Goal: Transaction & Acquisition: Subscribe to service/newsletter

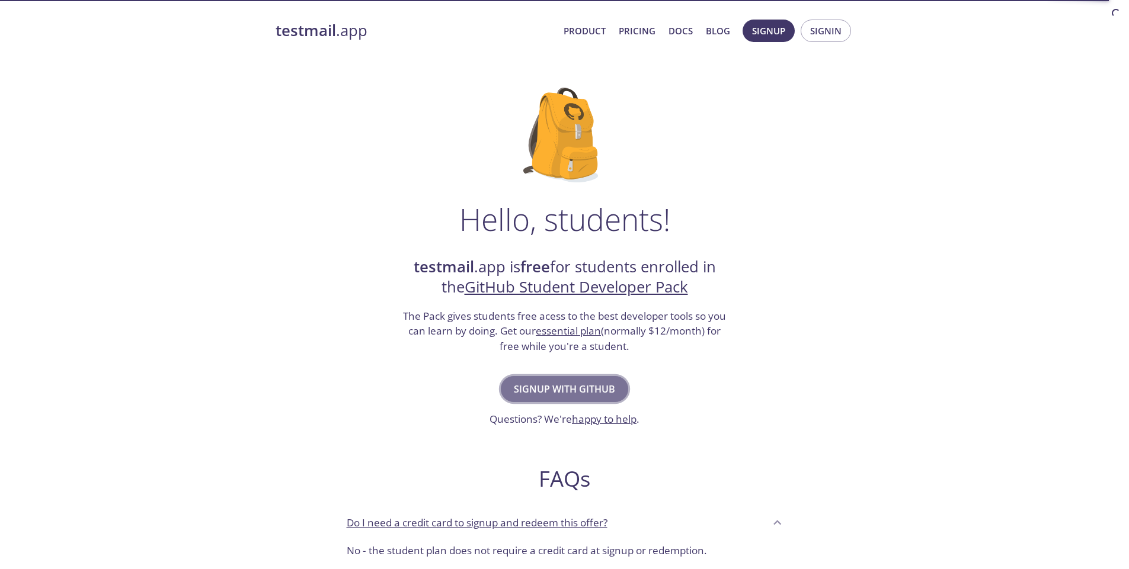
click at [549, 386] on span "Signup with GitHub" at bounding box center [564, 389] width 101 height 17
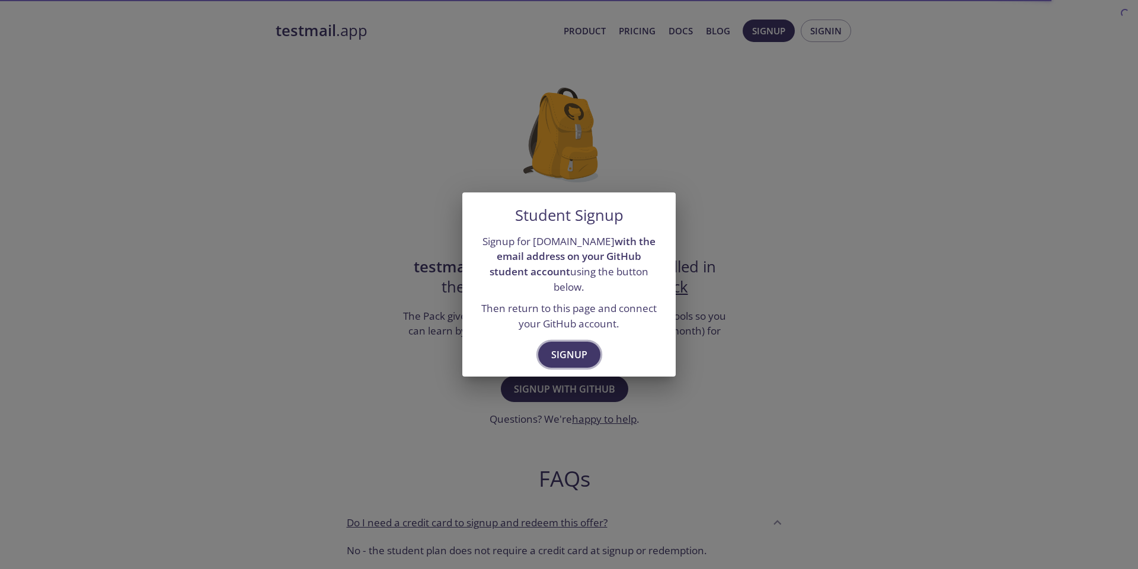
click at [563, 348] on span "Signup" at bounding box center [569, 355] width 36 height 17
click at [569, 347] on span "Signup" at bounding box center [569, 355] width 36 height 17
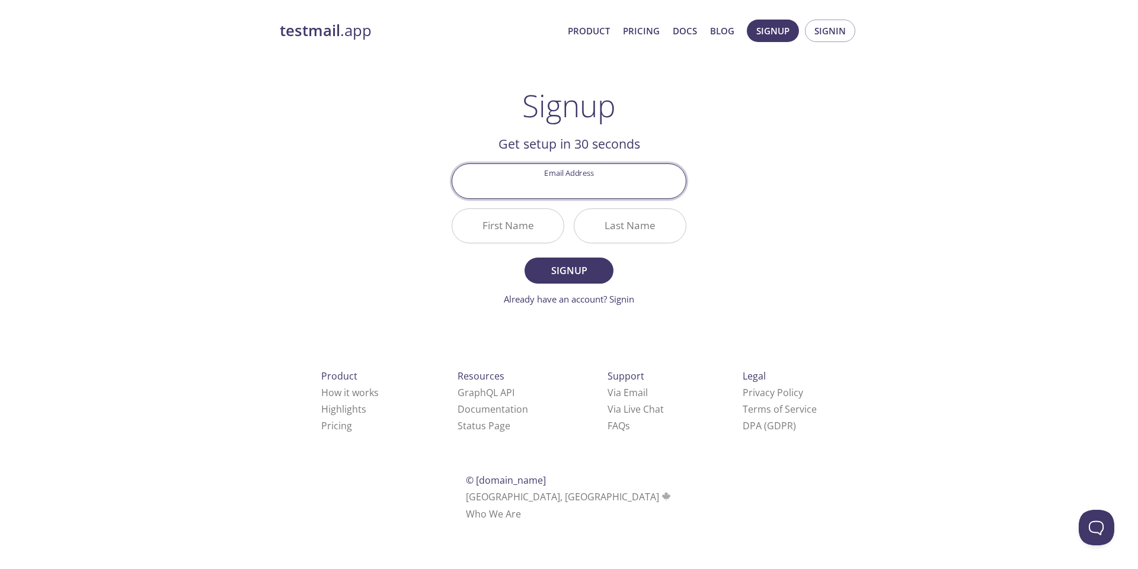
type input "x"
type input "cs120232038@kust.edu.pk"
click at [505, 236] on input "First Name" at bounding box center [507, 226] width 111 height 34
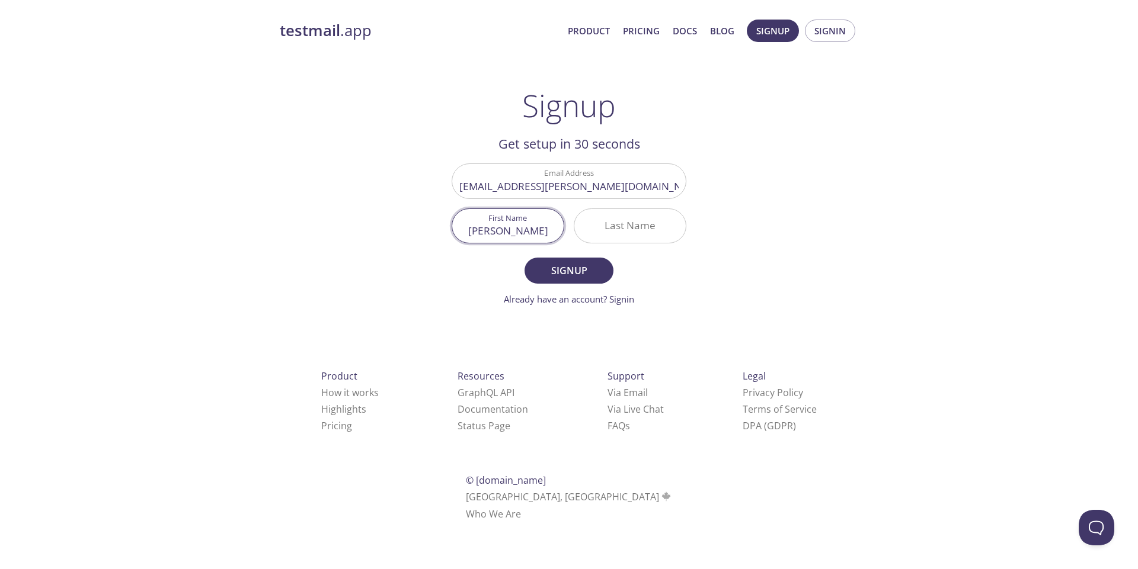
type input "Nasir"
click at [611, 220] on input "Last Name" at bounding box center [629, 226] width 111 height 34
type input "Hayat"
click at [586, 268] on span "Signup" at bounding box center [568, 270] width 63 height 17
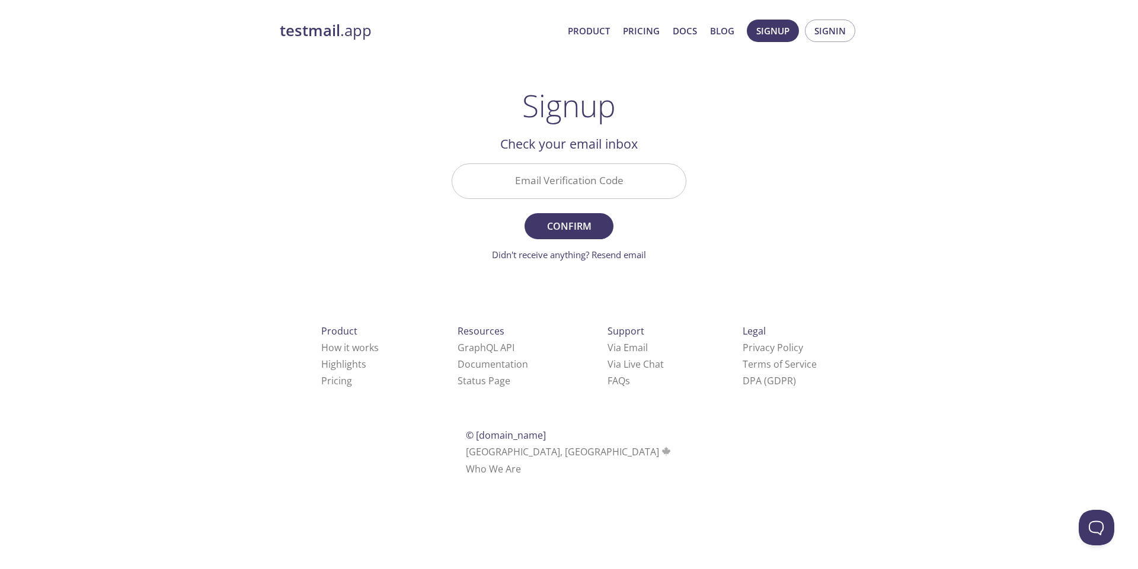
click at [559, 169] on input "Email Verification Code" at bounding box center [568, 181] width 233 height 34
paste input "KHUH7UM"
type input "KHUH7UM"
click at [524, 213] on button "Confirm" at bounding box center [568, 226] width 89 height 26
